Goal: Task Accomplishment & Management: Manage account settings

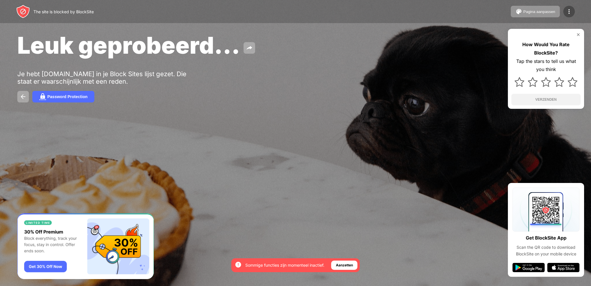
click at [572, 12] on img at bounding box center [569, 11] width 7 height 7
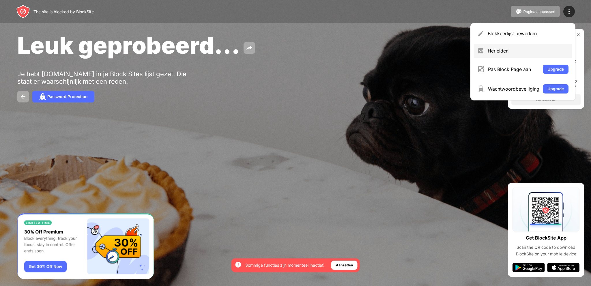
click at [505, 51] on div "Herleiden" at bounding box center [528, 51] width 81 height 6
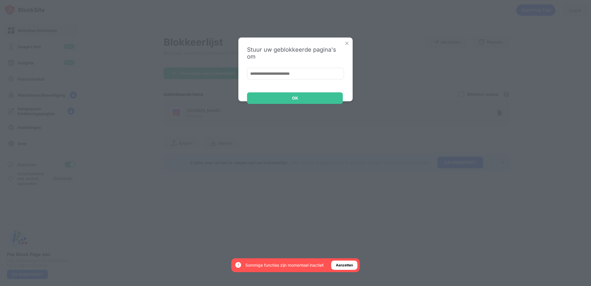
click at [348, 43] on img at bounding box center [347, 43] width 6 height 6
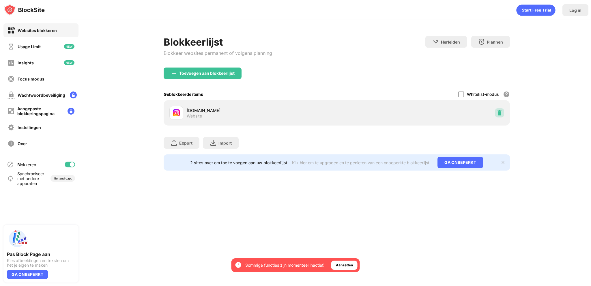
click at [497, 111] on img at bounding box center [500, 113] width 6 height 6
